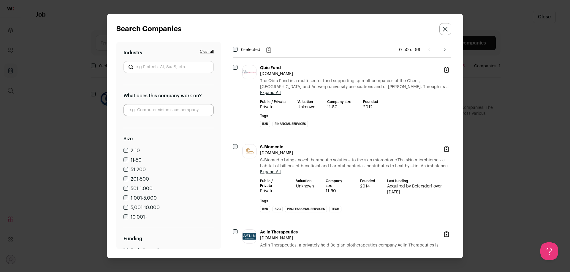
scroll to position [3863, 0]
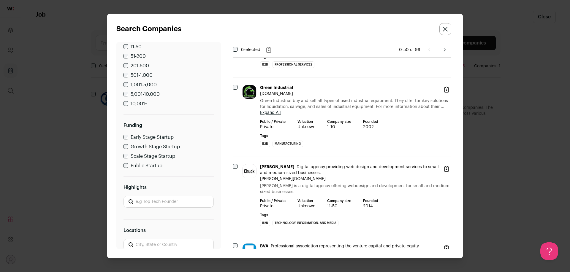
click at [520, 74] on div "Search Companies Clear all Industry What does this company work on? Size 2-10 1…" at bounding box center [285, 136] width 570 height 272
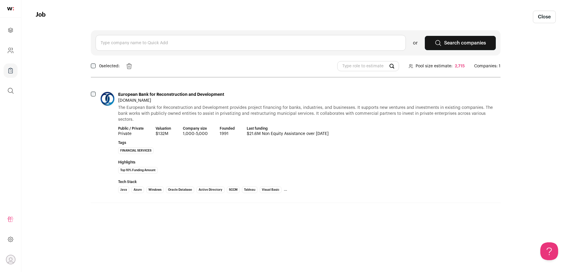
click at [447, 49] on link "Search companies" at bounding box center [460, 43] width 71 height 14
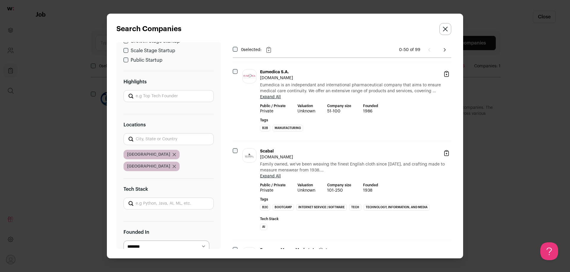
scroll to position [2225, 0]
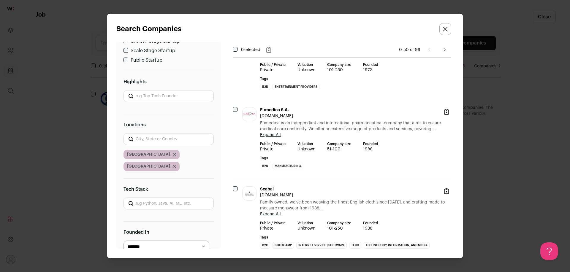
click at [145, 136] on input "Locations" at bounding box center [168, 139] width 90 height 12
click at [168, 198] on input "Tech Stack" at bounding box center [168, 204] width 90 height 12
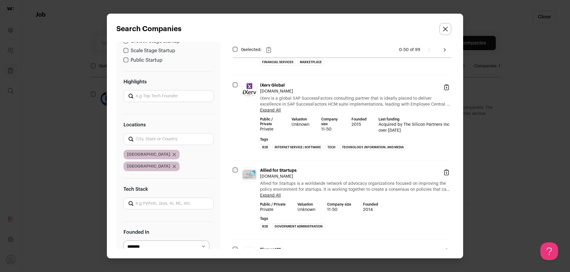
scroll to position [2522, 0]
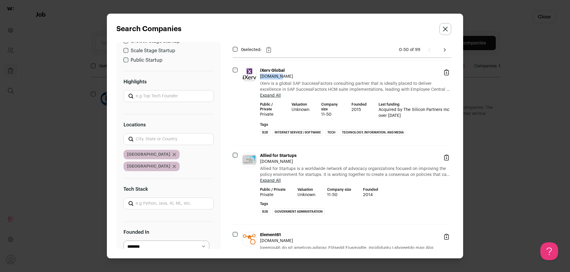
drag, startPoint x: 280, startPoint y: 118, endPoint x: 260, endPoint y: 119, distance: 20.8
click at [260, 119] on div "iXerv Global [DOMAIN_NAME] iXerv is a global SAP SuccessFactors consulting part…" at bounding box center [346, 103] width 209 height 71
copy link "[DOMAIN_NAME]"
click at [322, 93] on span "iXerv is a global SAP SuccessFactors consulting partner that is ideally placed …" at bounding box center [355, 87] width 191 height 12
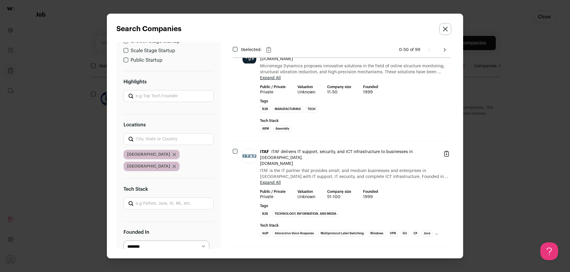
scroll to position [2908, 0]
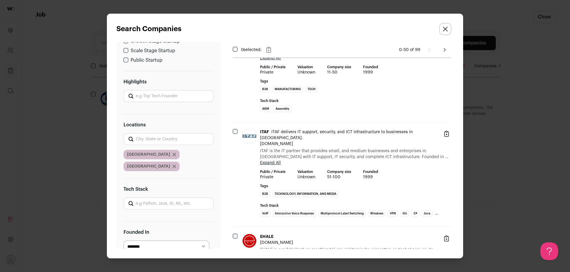
click at [307, 115] on ul "ARM Assembly" at bounding box center [349, 110] width 178 height 9
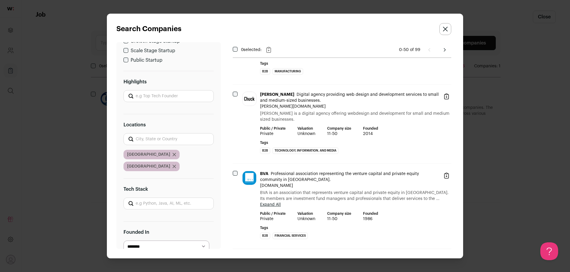
scroll to position [3959, 0]
drag, startPoint x: 406, startPoint y: 82, endPoint x: 411, endPoint y: 197, distance: 114.7
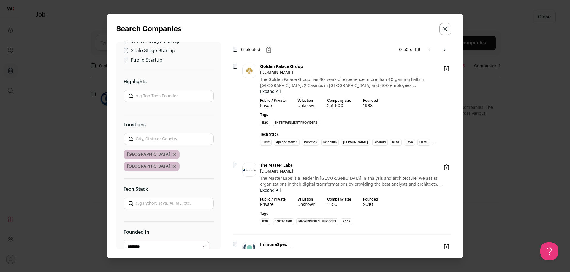
scroll to position [3543, 0]
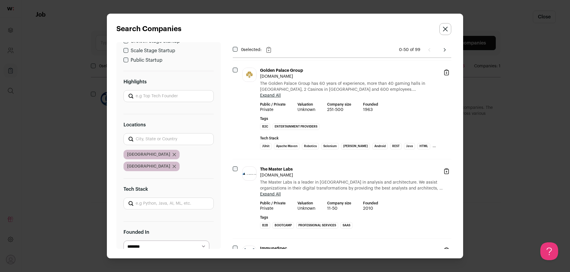
drag, startPoint x: 130, startPoint y: 169, endPoint x: 133, endPoint y: 170, distance: 3.0
click at [130, 169] on div "Clear all Industry What does this company work on? Size 2-10 11-50 51-200 201-5…" at bounding box center [168, 145] width 104 height 207
